Goal: Information Seeking & Learning: Learn about a topic

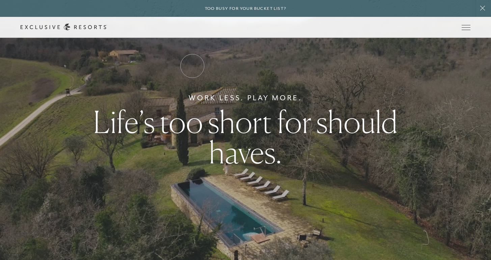
click at [0, 0] on link "Residence Collection" at bounding box center [0, 0] width 0 height 0
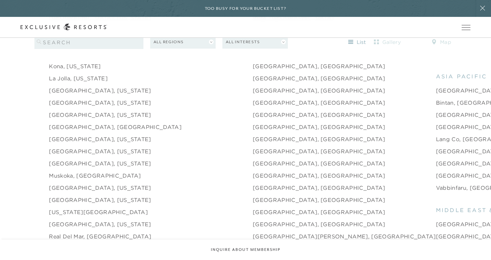
scroll to position [879, 0]
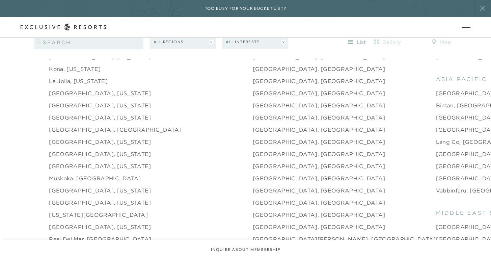
click at [88, 174] on link "Muskoka, [GEOGRAPHIC_DATA]" at bounding box center [95, 178] width 92 height 8
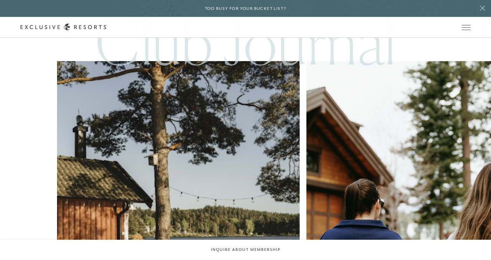
scroll to position [1667, 0]
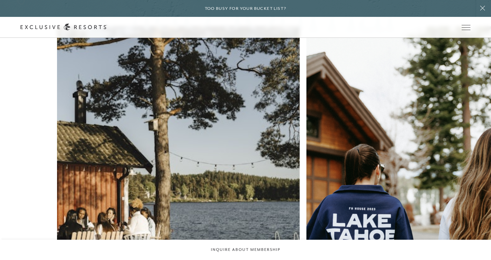
scroll to position [879, 0]
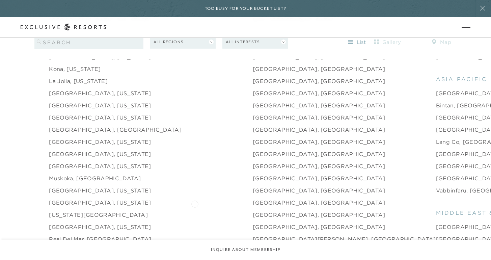
click at [253, 223] on link "[GEOGRAPHIC_DATA], [GEOGRAPHIC_DATA]" at bounding box center [319, 227] width 133 height 8
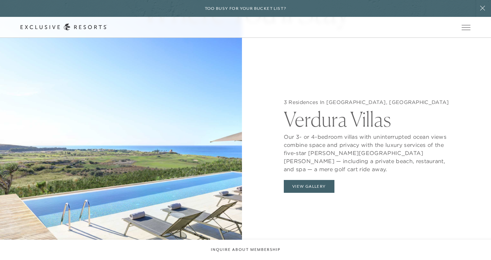
scroll to position [668, 0]
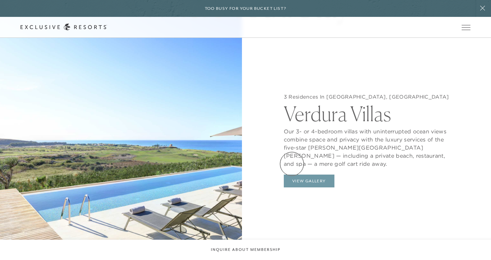
click at [293, 174] on button "View Gallery" at bounding box center [309, 180] width 51 height 13
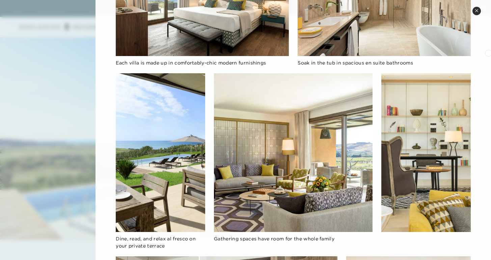
scroll to position [0, 0]
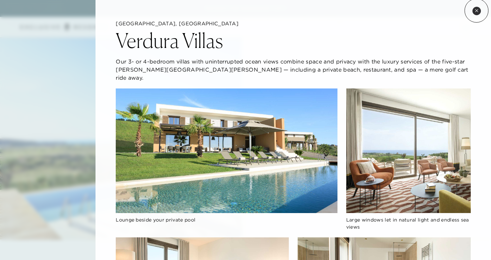
click at [477, 10] on icon at bounding box center [476, 10] width 3 height 3
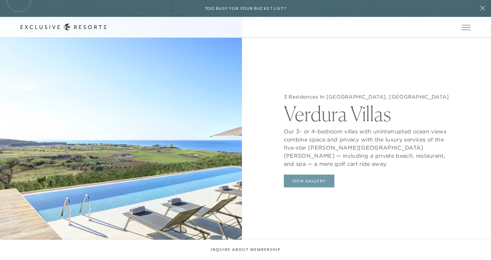
scroll to position [879, 0]
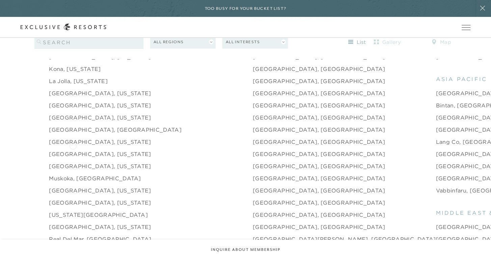
click at [73, 162] on link "[GEOGRAPHIC_DATA], [US_STATE]" at bounding box center [100, 166] width 102 height 8
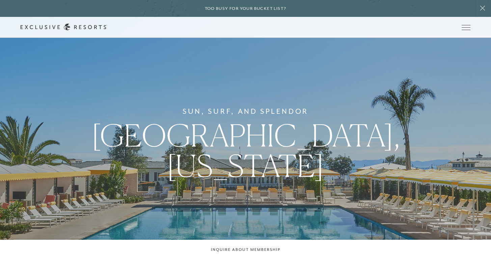
scroll to position [879, 0]
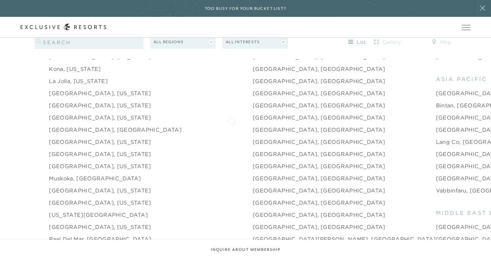
click at [253, 138] on link "[GEOGRAPHIC_DATA], [GEOGRAPHIC_DATA]" at bounding box center [319, 142] width 133 height 8
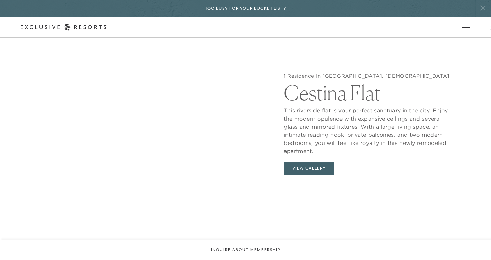
scroll to position [697, 0]
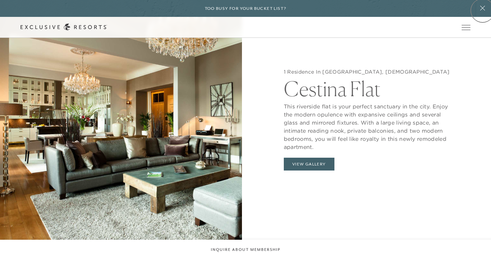
click at [483, 10] on icon at bounding box center [482, 7] width 13 height 5
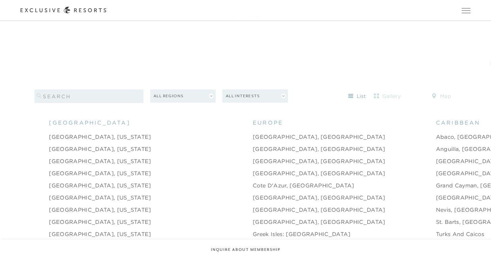
scroll to position [649, 0]
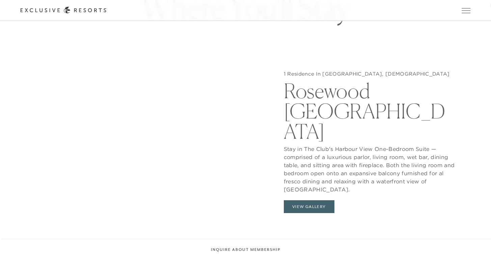
scroll to position [681, 0]
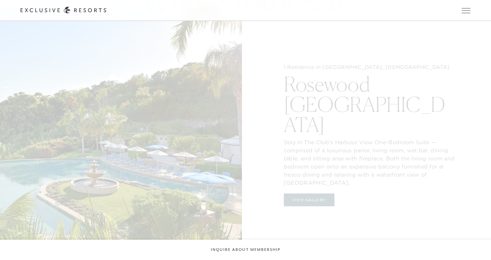
scroll to position [681, 0]
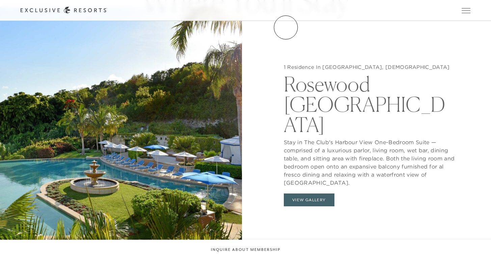
click at [0, 0] on link "VIP Benefits" at bounding box center [0, 0] width 0 height 0
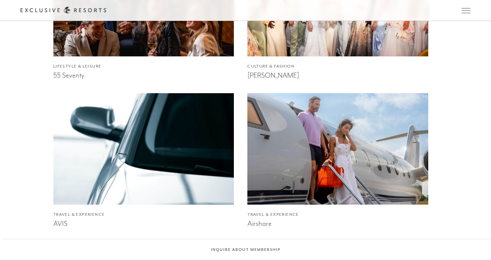
scroll to position [741, 0]
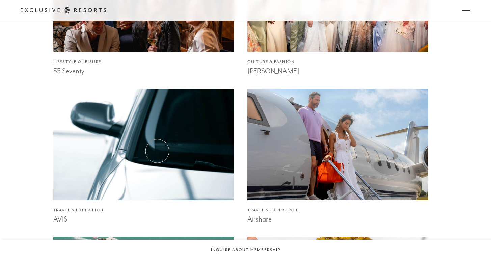
click at [158, 151] on img at bounding box center [143, 144] width 199 height 122
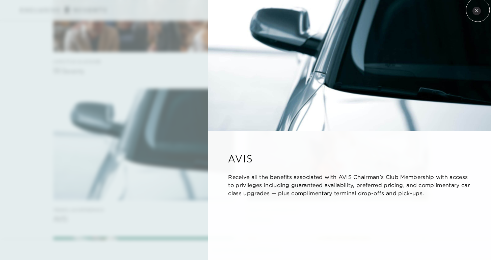
click at [478, 10] on icon at bounding box center [477, 11] width 4 height 4
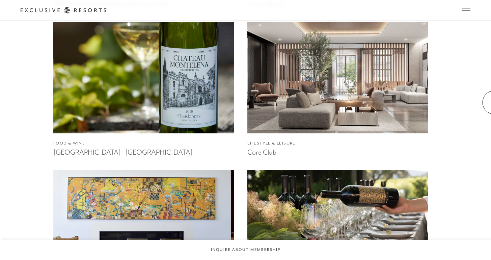
scroll to position [1105, 0]
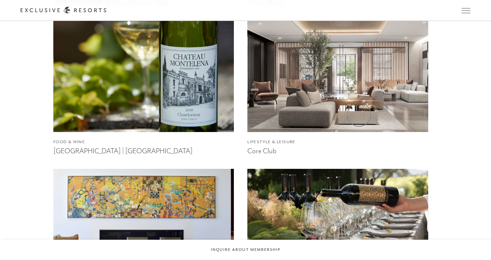
click at [359, 114] on img at bounding box center [338, 76] width 199 height 122
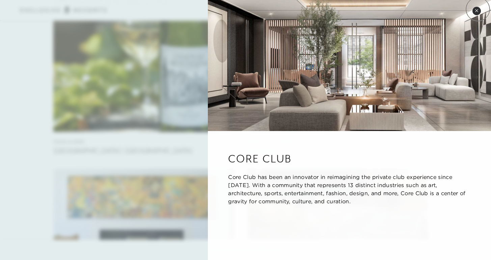
click at [478, 9] on icon at bounding box center [477, 11] width 4 height 4
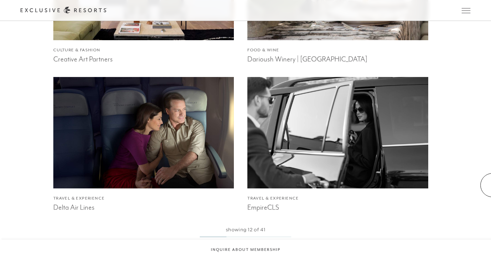
scroll to position [1342, 0]
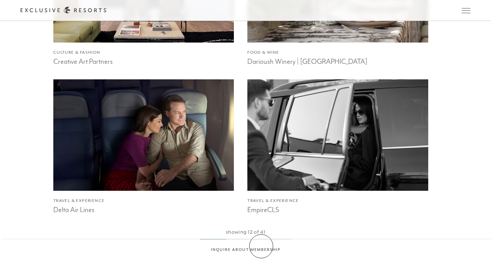
click at [261, 253] on link "View More VIP Partners" at bounding box center [245, 259] width 77 height 13
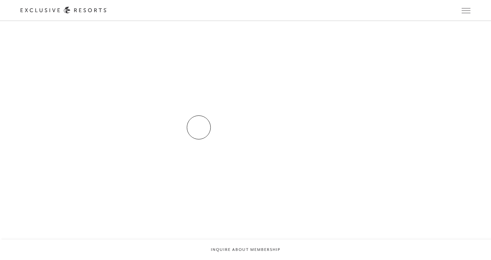
click at [181, 119] on img at bounding box center [143, 135] width 199 height 122
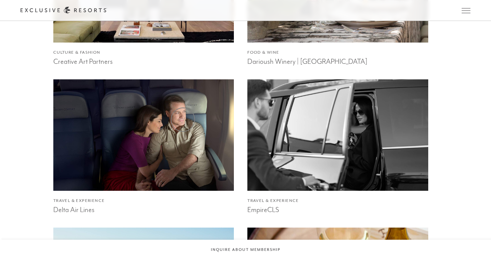
click at [183, 119] on img at bounding box center [143, 135] width 199 height 122
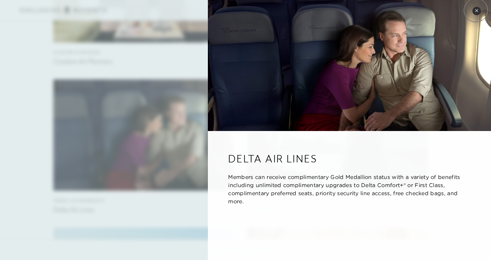
click at [476, 9] on icon at bounding box center [476, 10] width 3 height 3
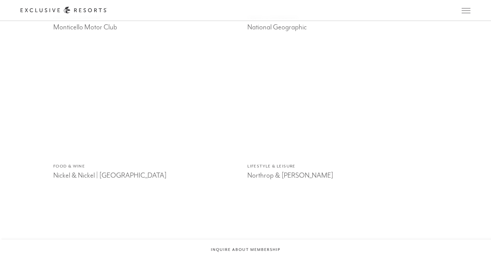
scroll to position [2267, 0]
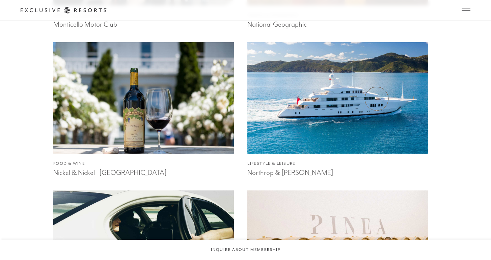
click at [339, 96] on img at bounding box center [338, 98] width 199 height 122
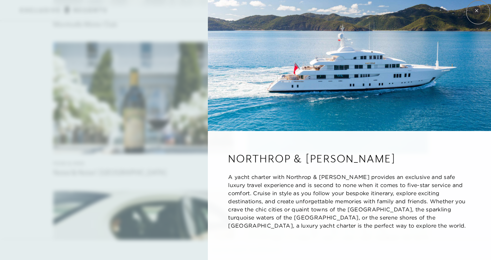
click at [478, 12] on icon at bounding box center [477, 11] width 4 height 4
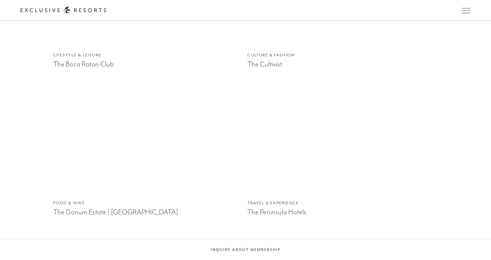
scroll to position [3266, 0]
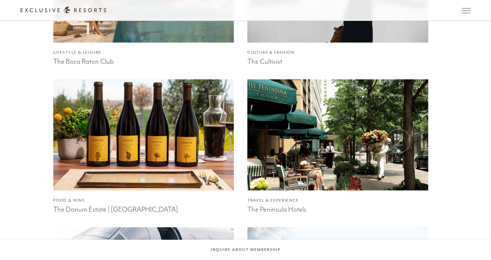
click at [399, 141] on img at bounding box center [338, 135] width 199 height 122
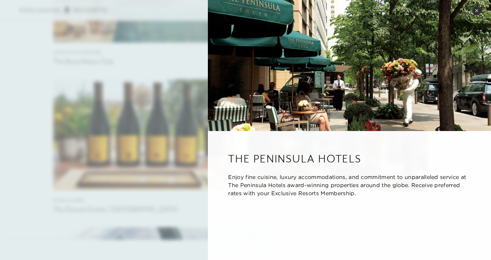
click at [475, 11] on icon at bounding box center [477, 11] width 4 height 4
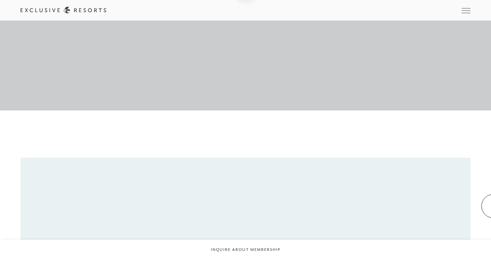
scroll to position [0, 0]
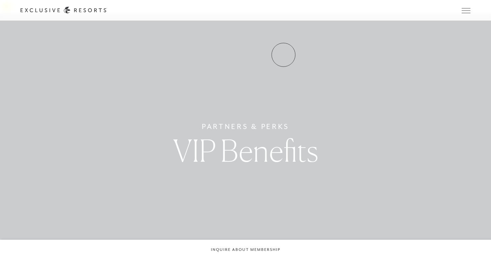
click at [0, 0] on link "Experience Collection" at bounding box center [0, 0] width 0 height 0
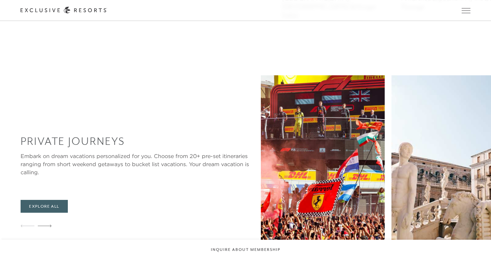
scroll to position [598, 0]
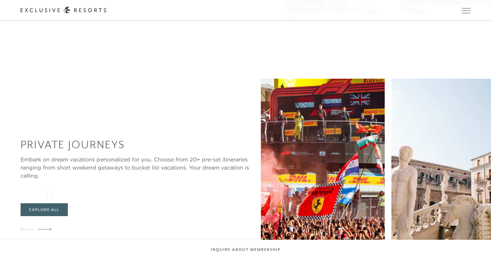
click at [46, 221] on div at bounding box center [45, 229] width 14 height 16
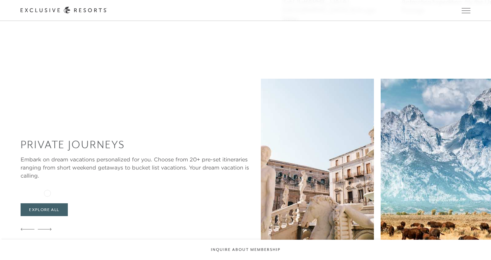
click at [47, 228] on icon at bounding box center [45, 229] width 14 height 3
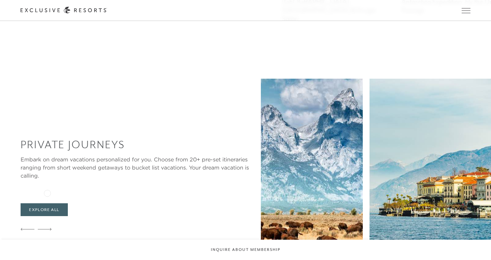
click at [47, 228] on icon at bounding box center [45, 229] width 14 height 3
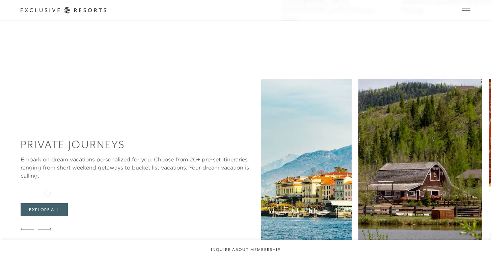
click at [47, 228] on icon at bounding box center [45, 229] width 14 height 3
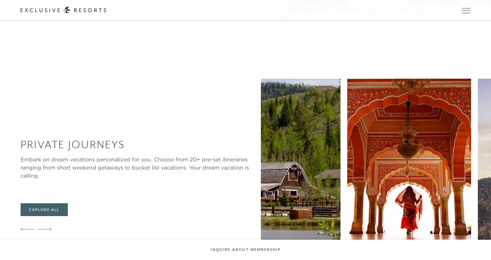
click at [48, 228] on icon at bounding box center [45, 229] width 14 height 3
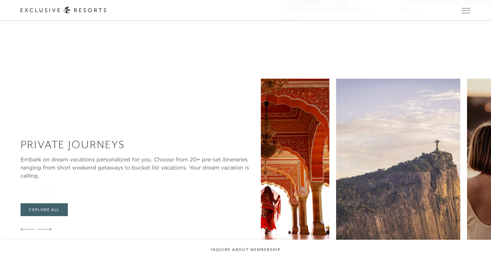
click at [48, 228] on icon at bounding box center [45, 229] width 14 height 3
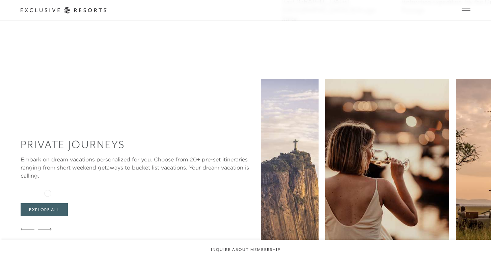
click at [48, 228] on icon at bounding box center [45, 229] width 14 height 3
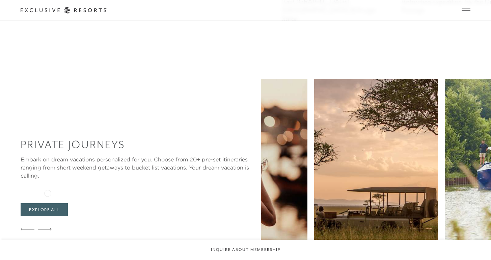
click at [48, 228] on icon at bounding box center [45, 229] width 14 height 3
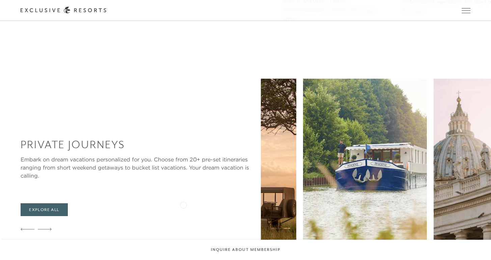
click at [183, 204] on img at bounding box center [234, 163] width 124 height 169
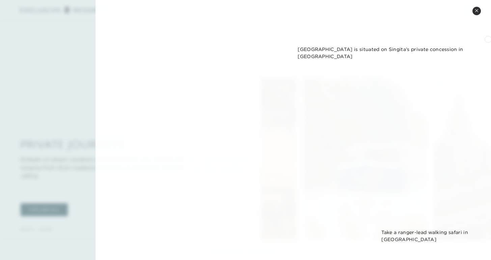
scroll to position [0, 0]
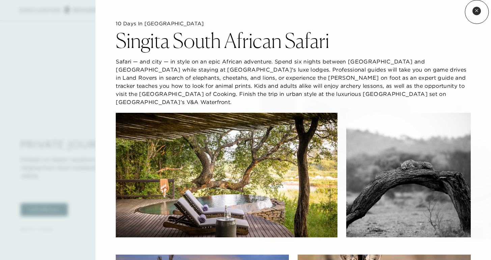
click at [477, 12] on icon at bounding box center [477, 11] width 4 height 4
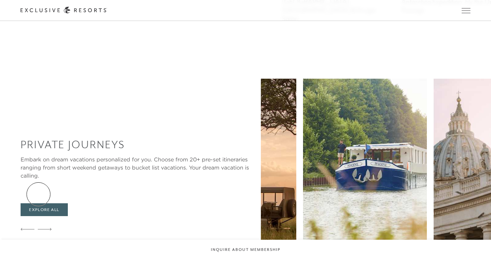
click at [38, 228] on icon at bounding box center [45, 229] width 14 height 3
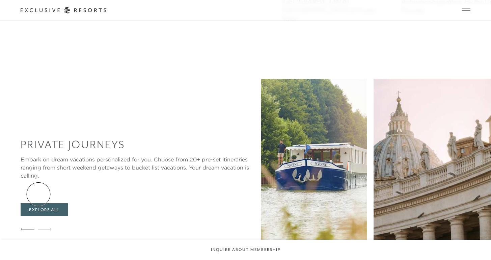
click at [38, 228] on icon at bounding box center [45, 229] width 14 height 3
click at [40, 228] on icon at bounding box center [45, 229] width 14 height 3
click at [42, 228] on icon at bounding box center [45, 229] width 14 height 3
click at [29, 228] on icon at bounding box center [28, 229] width 14 height 3
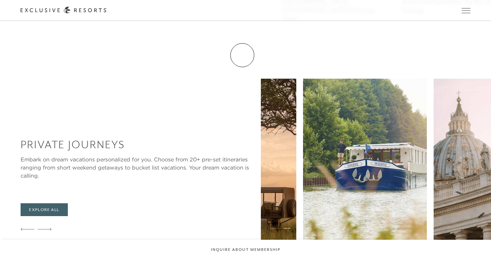
click at [0, 0] on link "Club Journal" at bounding box center [0, 0] width 0 height 0
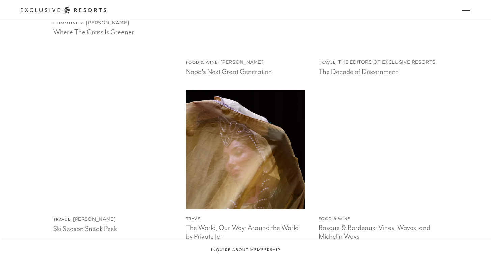
scroll to position [1325, 0]
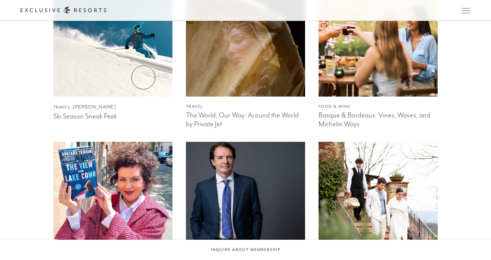
click at [143, 77] on img at bounding box center [112, 36] width 131 height 131
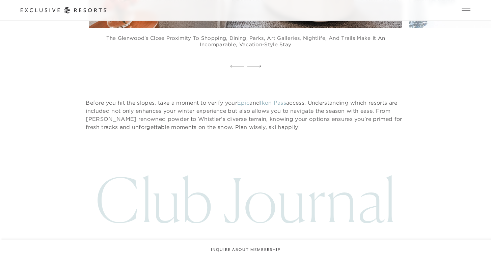
scroll to position [3802, 0]
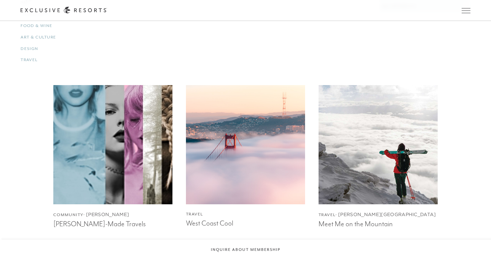
scroll to position [861, 0]
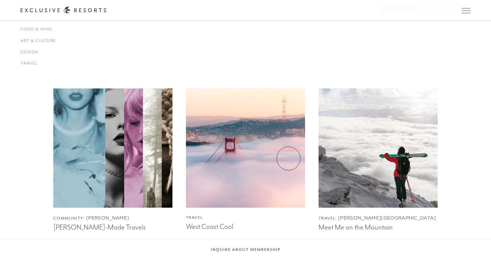
click at [289, 158] on img at bounding box center [245, 147] width 131 height 131
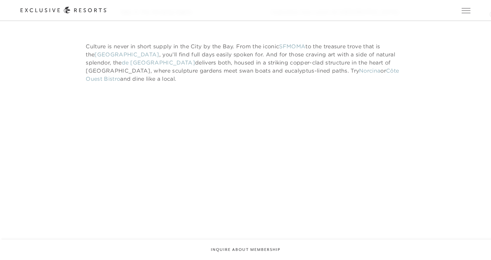
scroll to position [1348, 0]
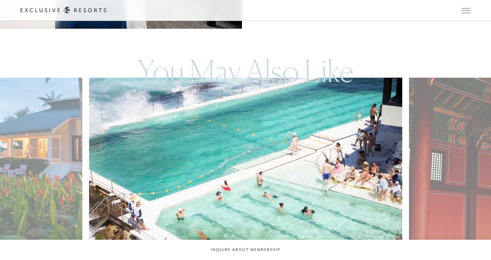
scroll to position [3463, 0]
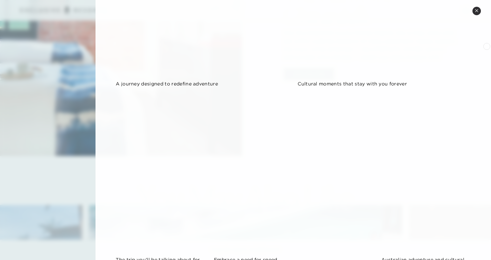
scroll to position [0, 0]
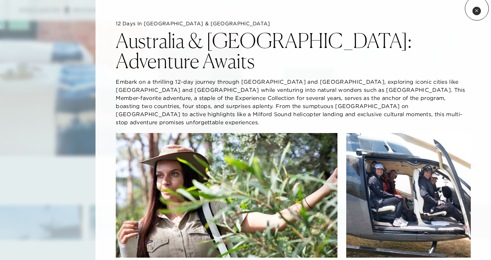
click at [477, 8] on button "Close quickview" at bounding box center [477, 11] width 8 height 8
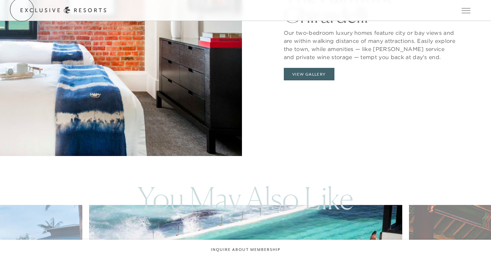
click at [0, 0] on link "Get Started" at bounding box center [0, 0] width 0 height 0
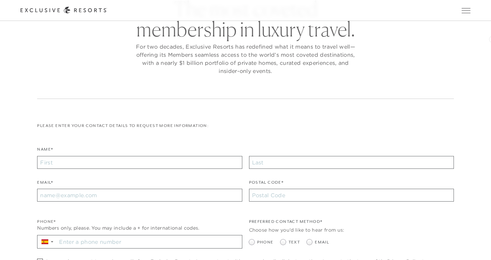
scroll to position [5, 0]
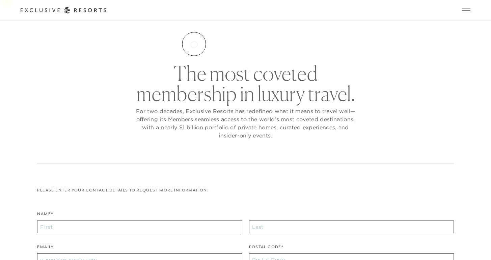
click at [0, 0] on link "Residence Collection" at bounding box center [0, 0] width 0 height 0
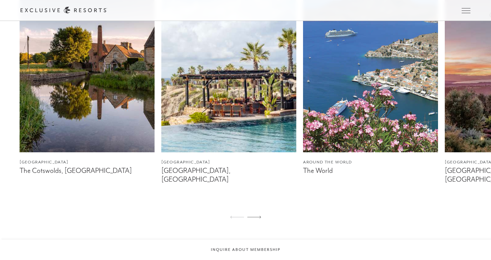
scroll to position [440, 0]
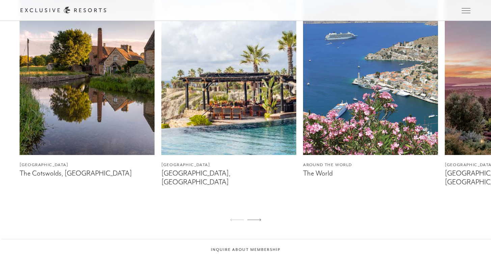
click at [257, 88] on img at bounding box center [228, 70] width 135 height 169
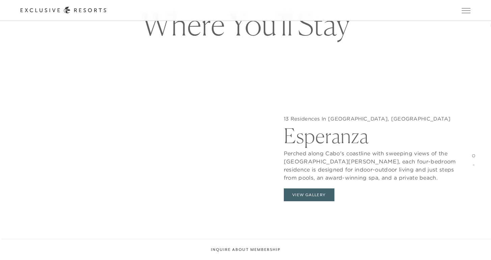
scroll to position [653, 0]
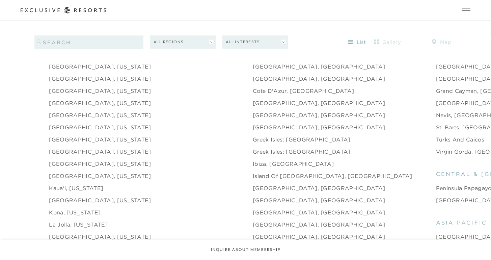
scroll to position [741, 0]
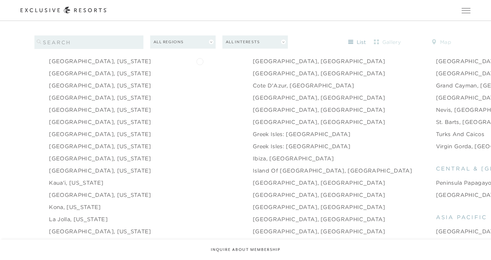
click at [253, 81] on link "Cote d'Azur, [GEOGRAPHIC_DATA]" at bounding box center [304, 85] width 102 height 8
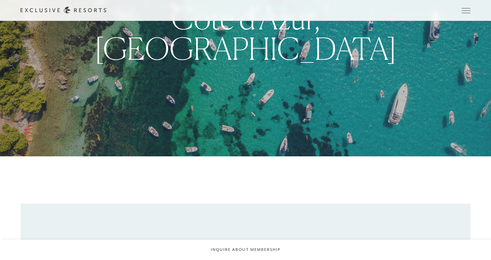
scroll to position [106, 0]
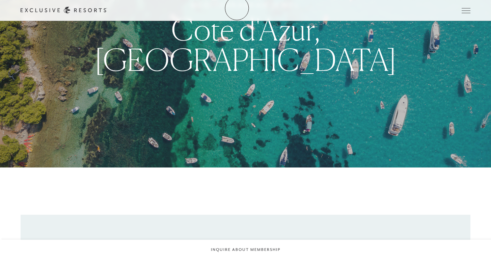
click at [107, 8] on icon at bounding box center [64, 10] width 86 height 7
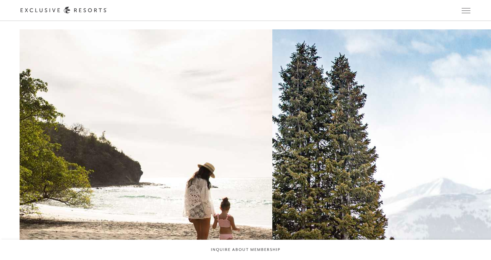
scroll to position [1178, 0]
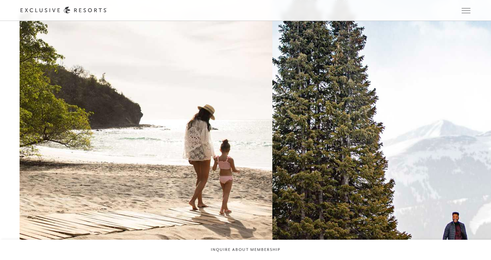
click at [0, 0] on h2 "Mountain" at bounding box center [0, 0] width 0 height 0
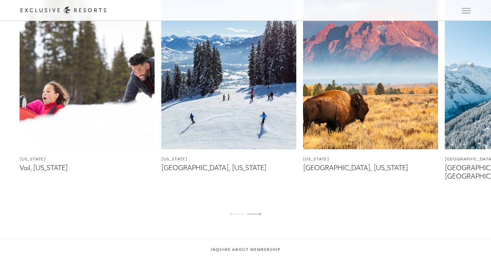
scroll to position [648, 0]
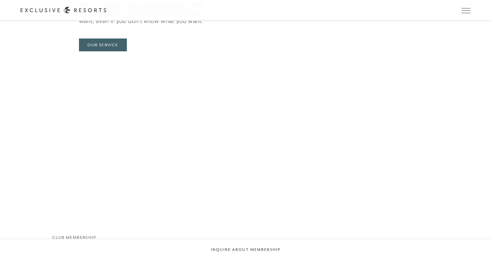
scroll to position [2200, 0]
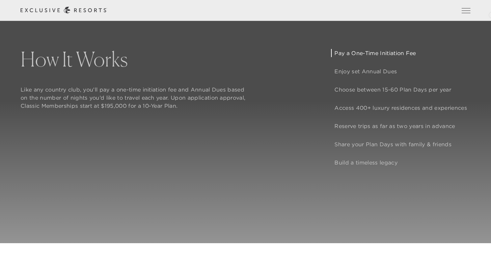
scroll to position [581, 0]
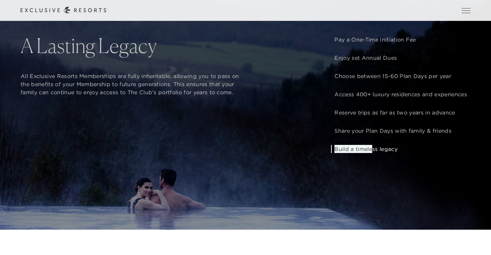
drag, startPoint x: 378, startPoint y: 141, endPoint x: 387, endPoint y: 133, distance: 12.0
click at [387, 133] on div "Pay a One-Time Initiation Fee Enjoy set Annual Dues Choose between 15-60 Plan D…" at bounding box center [400, 93] width 139 height 117
click at [432, 147] on div "How It Works Like any country club, you’ll pay a one-time initiation fee and An…" at bounding box center [245, 102] width 491 height 255
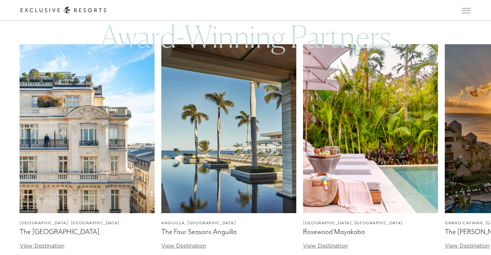
scroll to position [2034, 0]
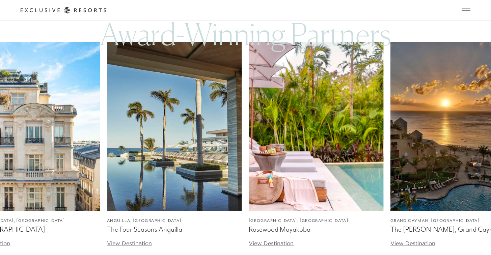
click at [390, 164] on img at bounding box center [457, 126] width 135 height 169
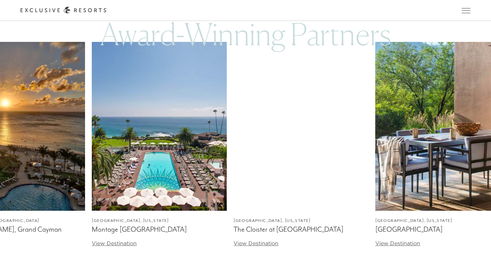
click at [176, 165] on img at bounding box center [159, 126] width 135 height 169
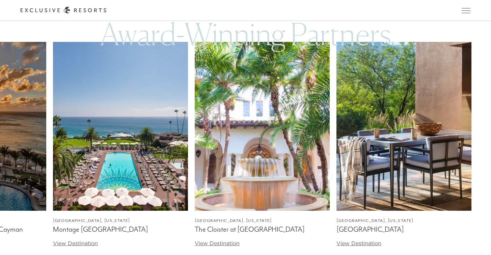
click at [290, 184] on img at bounding box center [262, 126] width 135 height 169
click at [277, 174] on img at bounding box center [262, 126] width 135 height 169
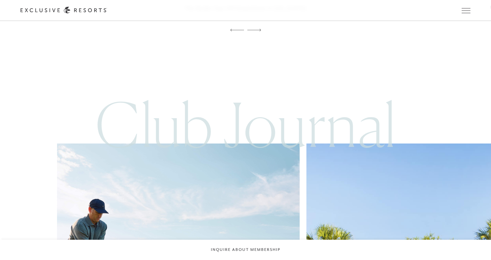
scroll to position [1547, 0]
